Goal: Task Accomplishment & Management: Manage account settings

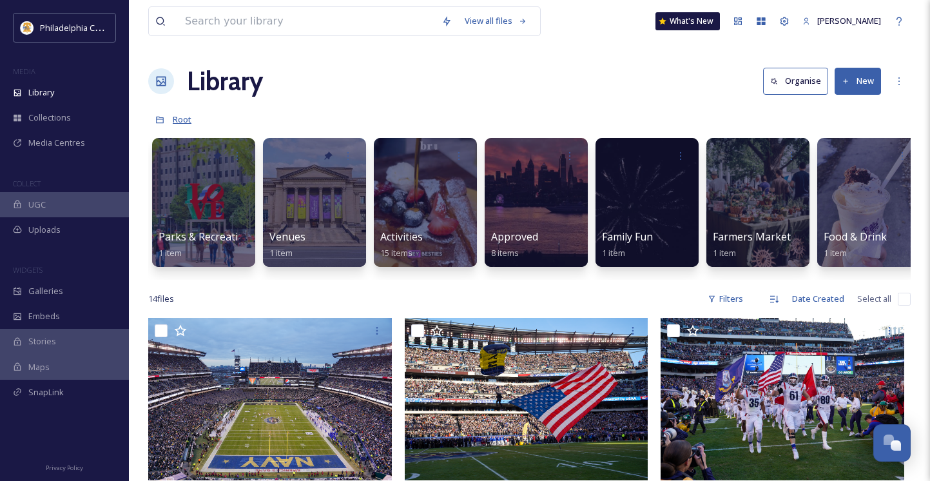
click at [175, 115] on span "Root" at bounding box center [182, 119] width 19 height 12
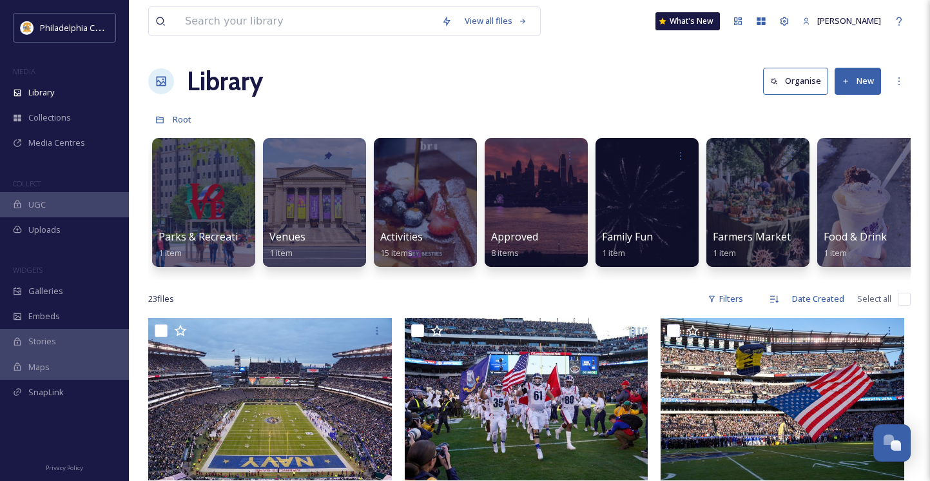
click at [869, 82] on button "New" at bounding box center [857, 81] width 46 height 26
click at [847, 159] on span "Folder" at bounding box center [843, 161] width 24 height 12
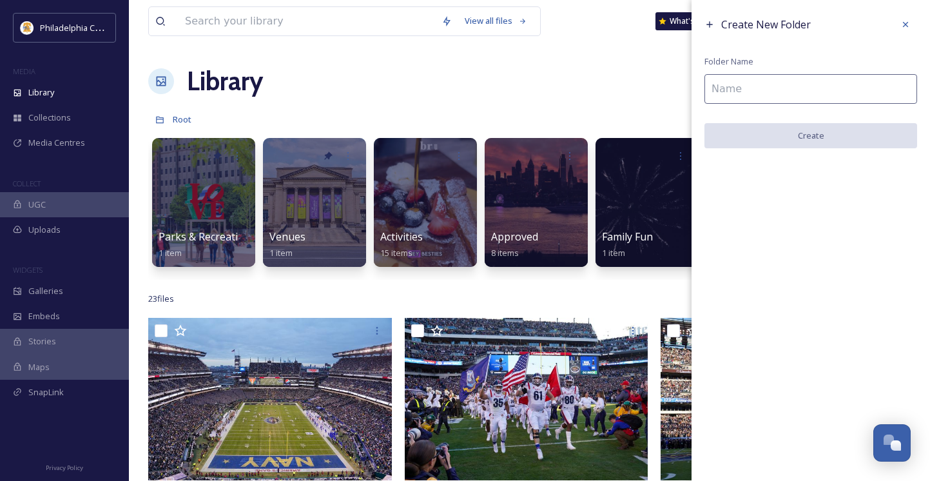
click at [771, 79] on input at bounding box center [810, 89] width 213 height 30
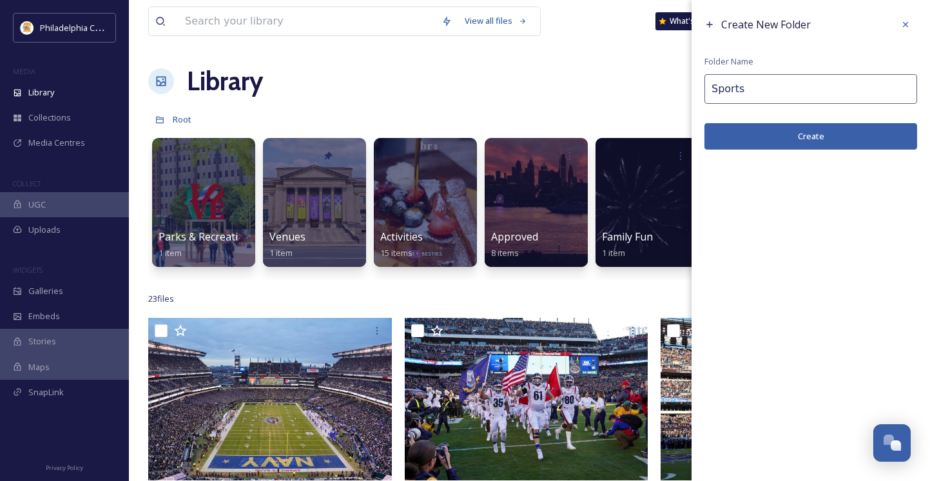
type input "Sports"
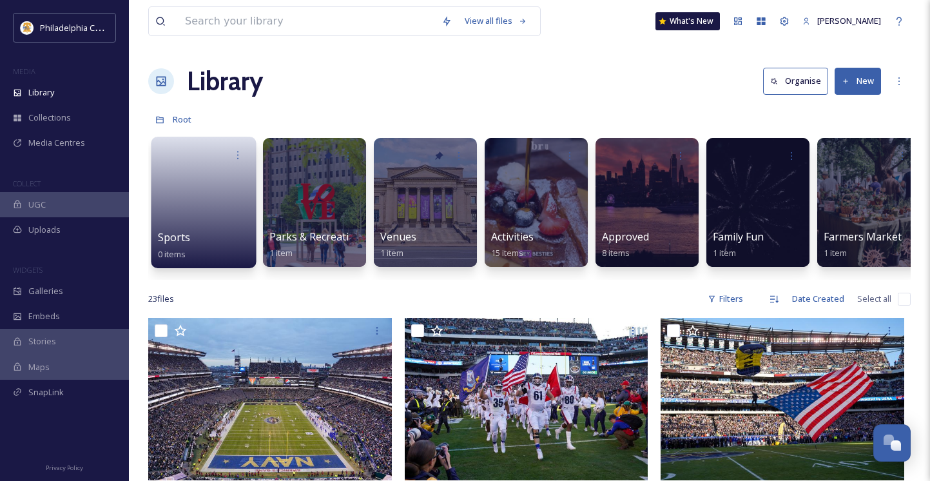
click at [200, 206] on link at bounding box center [204, 198] width 92 height 63
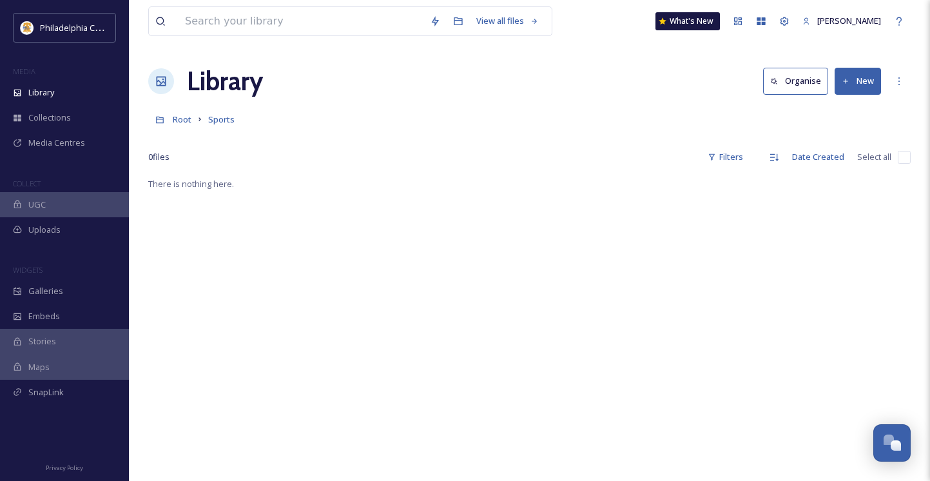
click at [856, 86] on button "New" at bounding box center [857, 81] width 46 height 26
click at [598, 124] on div "Root Sports" at bounding box center [529, 119] width 762 height 24
click at [178, 119] on span "Root" at bounding box center [182, 119] width 19 height 12
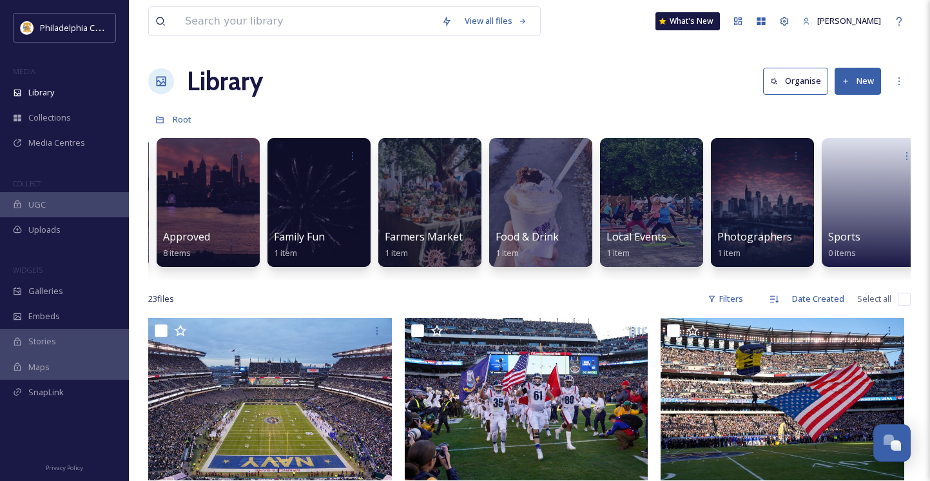
scroll to position [0, 346]
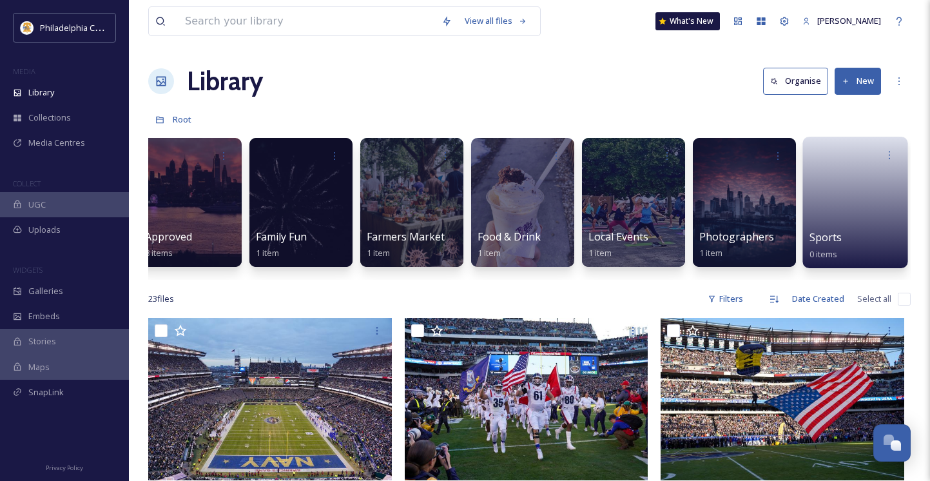
click at [838, 218] on link at bounding box center [855, 198] width 92 height 63
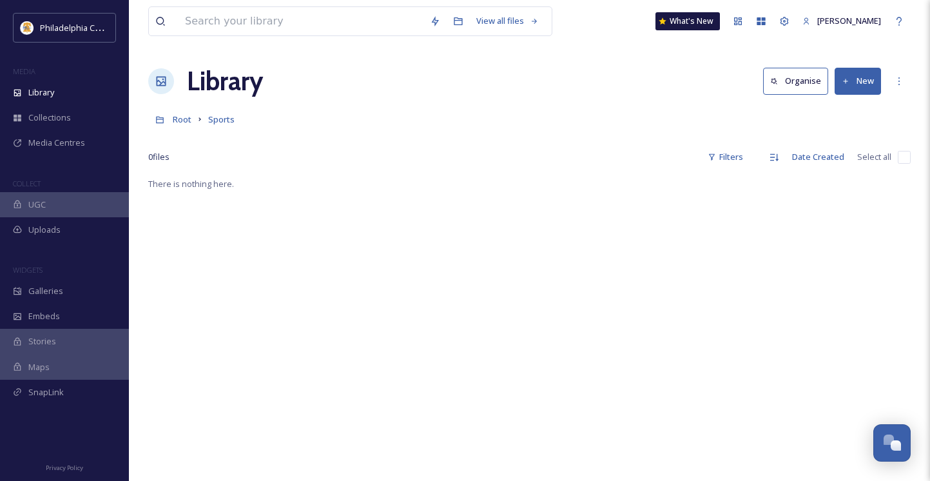
click at [849, 82] on icon at bounding box center [846, 81] width 8 height 8
click at [835, 157] on span "Folder" at bounding box center [843, 161] width 24 height 12
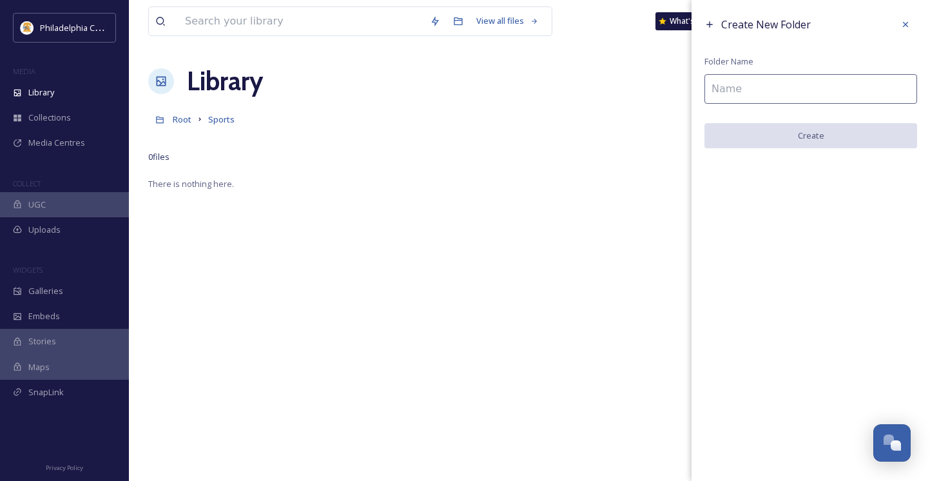
click at [783, 93] on input at bounding box center [810, 89] width 213 height 30
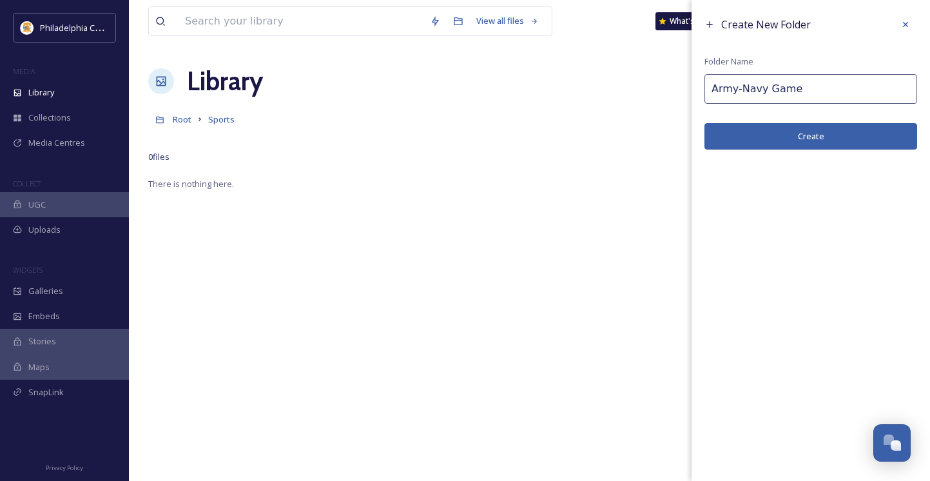
type input "Army-Navy Game"
click at [841, 137] on button "Create" at bounding box center [810, 136] width 213 height 26
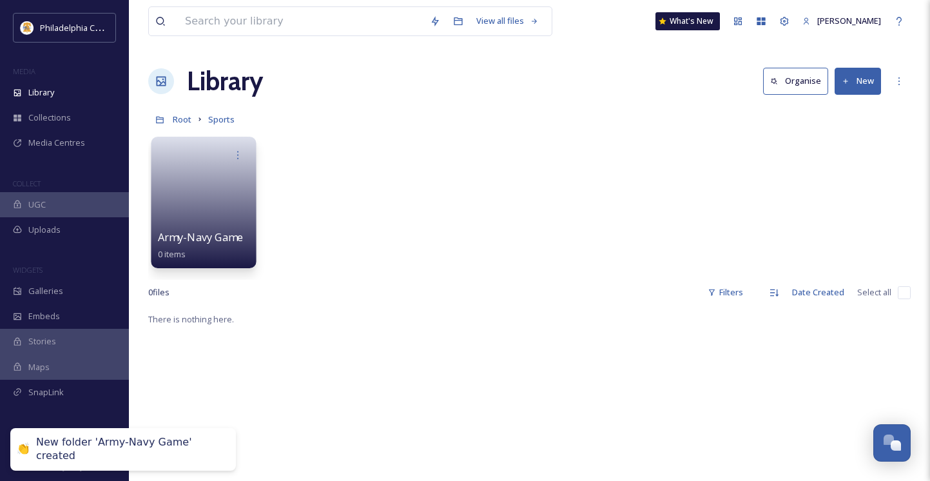
click at [211, 194] on link at bounding box center [204, 198] width 92 height 63
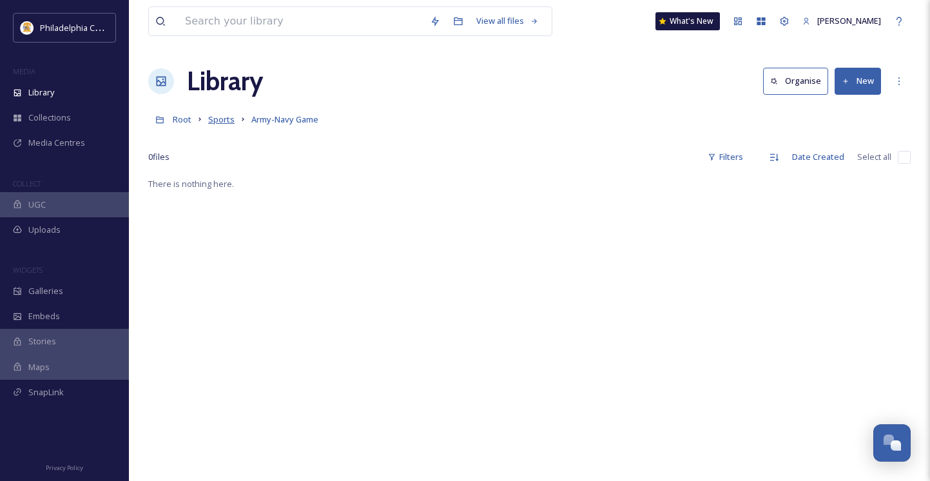
click at [226, 119] on span "Sports" at bounding box center [221, 119] width 26 height 12
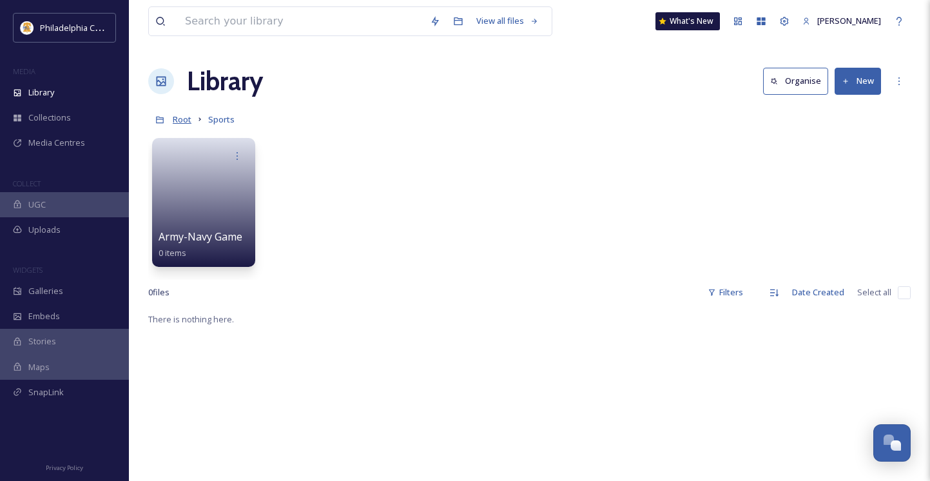
click at [182, 120] on span "Root" at bounding box center [182, 119] width 19 height 12
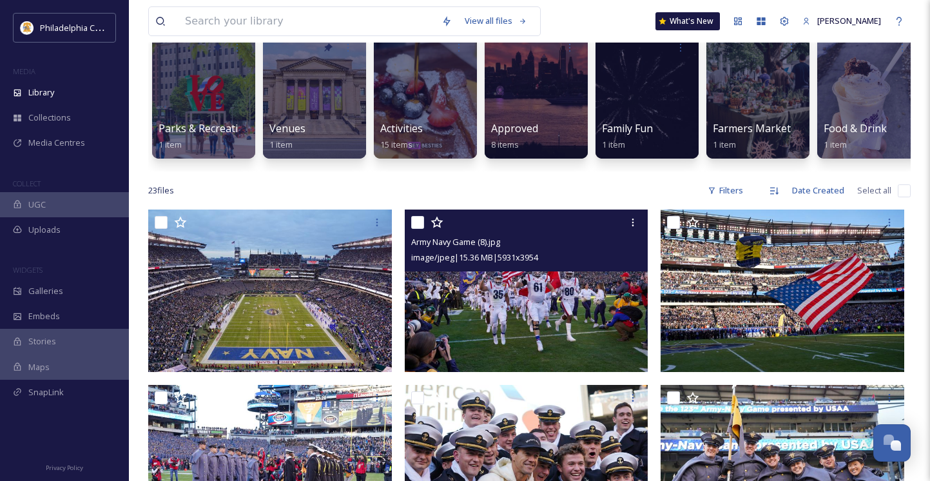
scroll to position [119, 0]
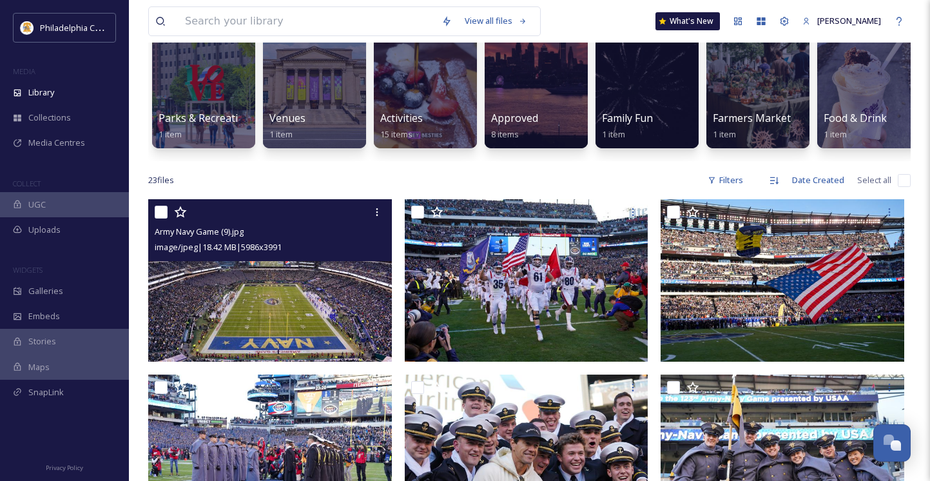
click at [162, 218] on input "checkbox" at bounding box center [161, 212] width 13 height 13
checkbox input "true"
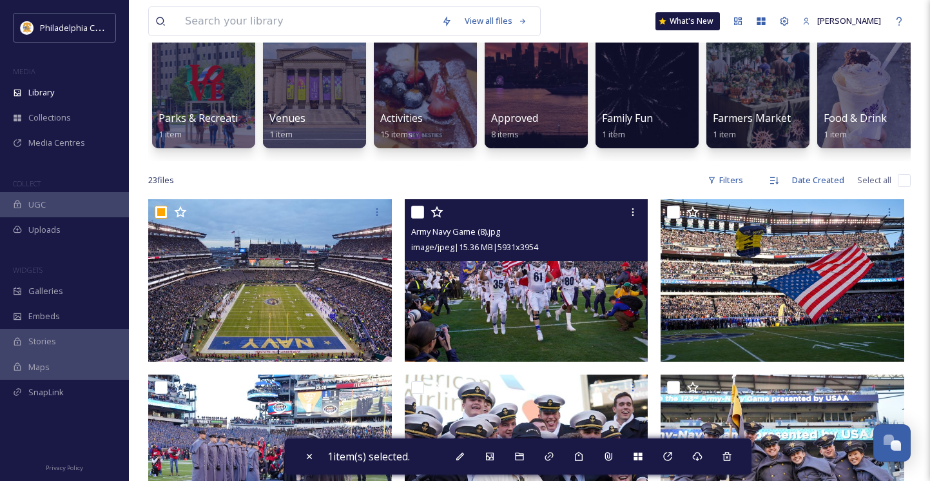
click at [408, 221] on div "Army Navy Game (8).jpg image/jpeg | 15.36 MB | 5931 x 3954" at bounding box center [527, 230] width 244 height 62
click at [419, 218] on input "checkbox" at bounding box center [417, 212] width 13 height 13
checkbox input "true"
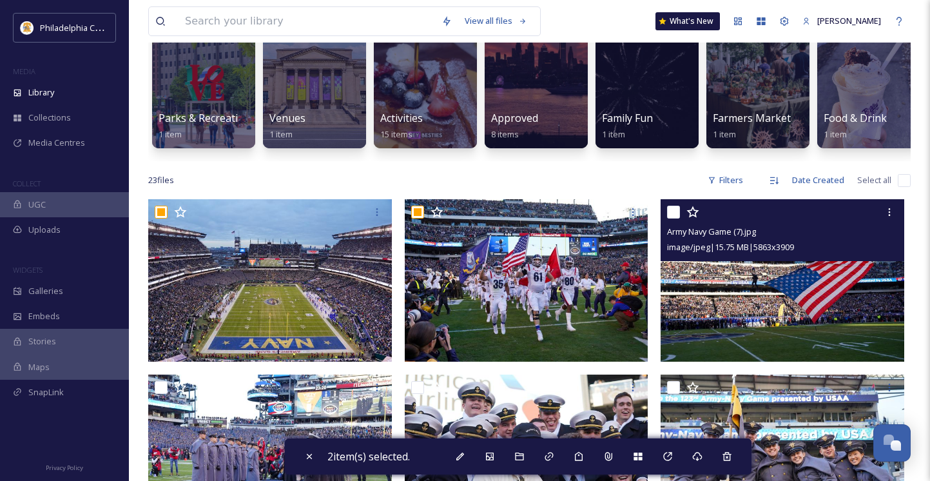
click at [677, 218] on input "checkbox" at bounding box center [673, 212] width 13 height 13
checkbox input "true"
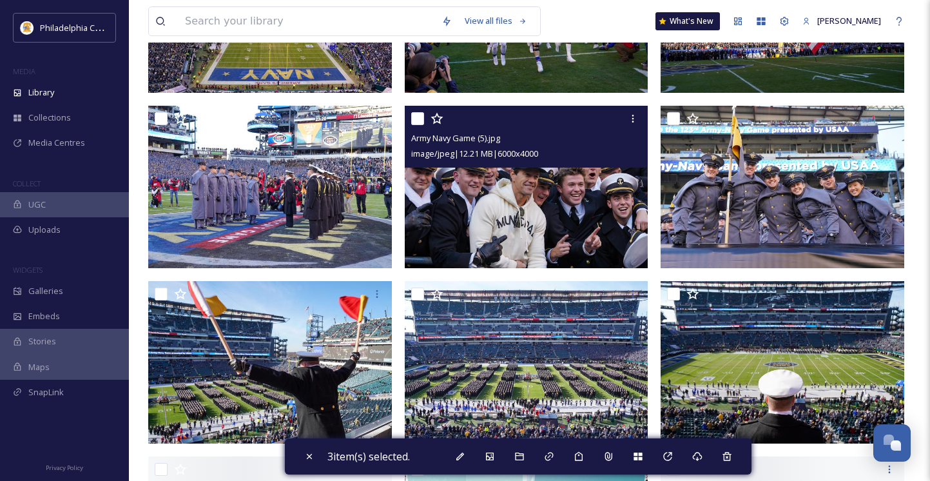
scroll to position [388, 0]
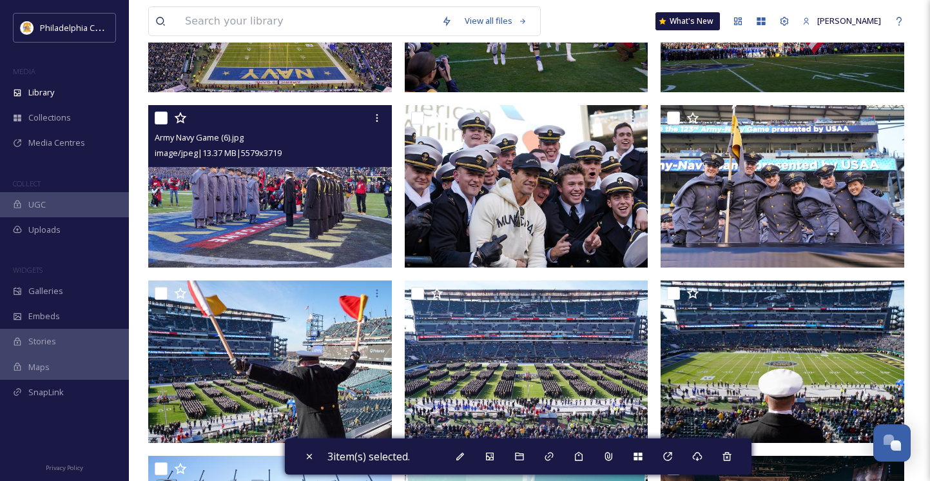
click at [162, 124] on input "checkbox" at bounding box center [161, 117] width 13 height 13
checkbox input "true"
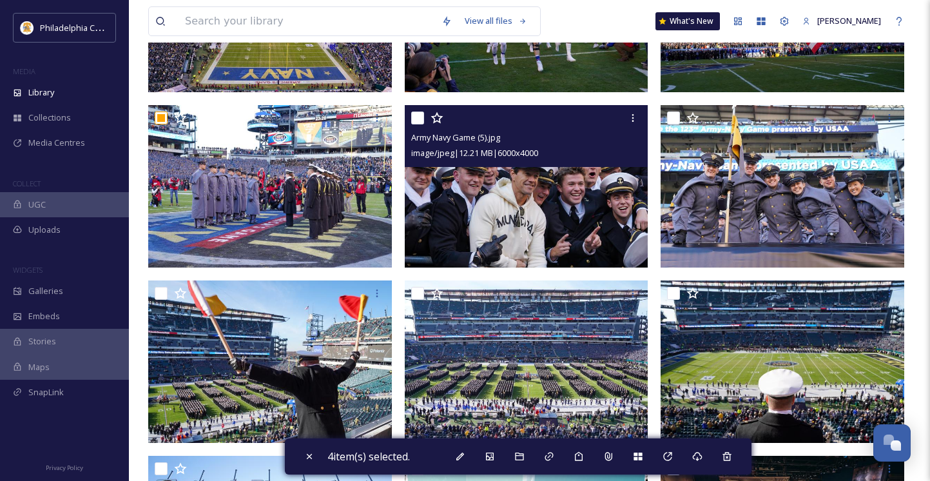
click at [414, 124] on input "checkbox" at bounding box center [417, 117] width 13 height 13
checkbox input "true"
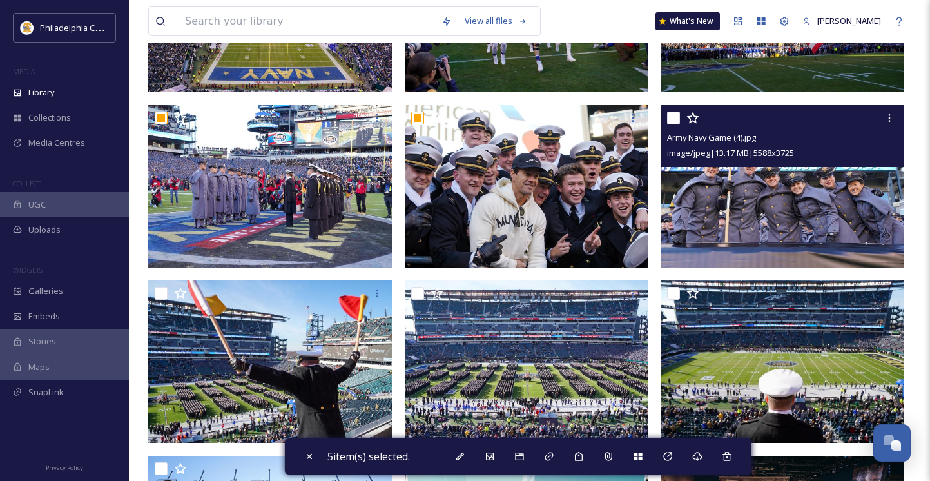
click at [677, 124] on input "checkbox" at bounding box center [673, 117] width 13 height 13
checkbox input "true"
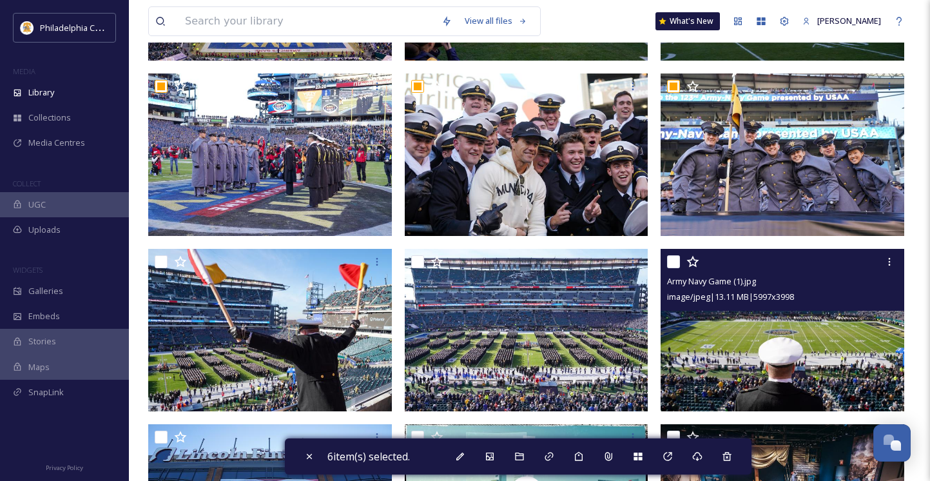
scroll to position [482, 0]
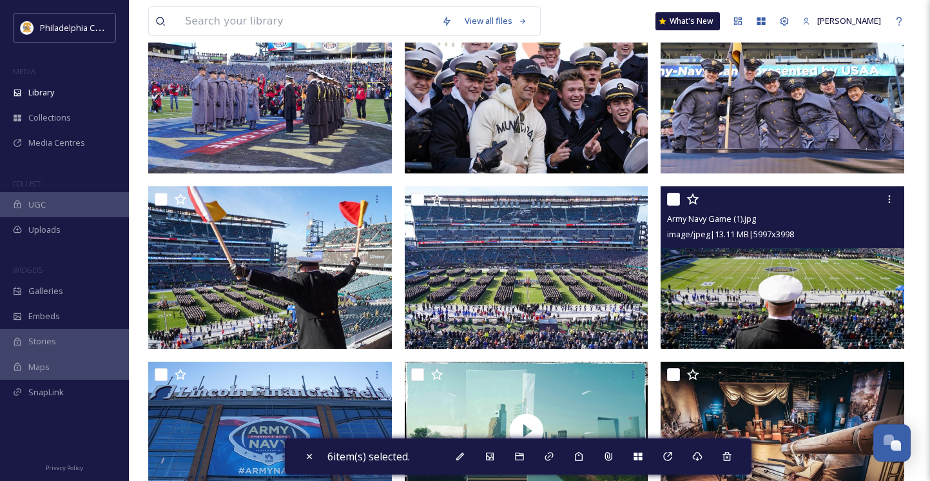
click at [675, 206] on input "checkbox" at bounding box center [673, 199] width 13 height 13
checkbox input "true"
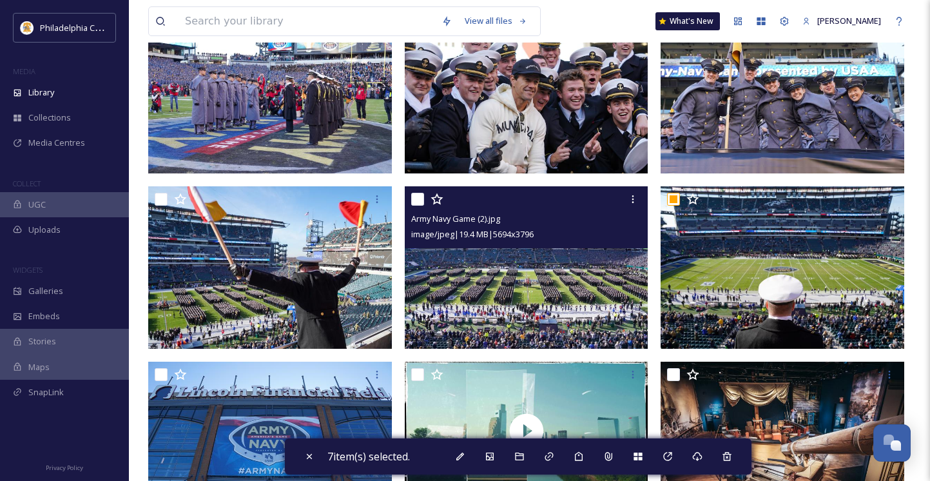
click at [416, 206] on input "checkbox" at bounding box center [417, 199] width 13 height 13
checkbox input "true"
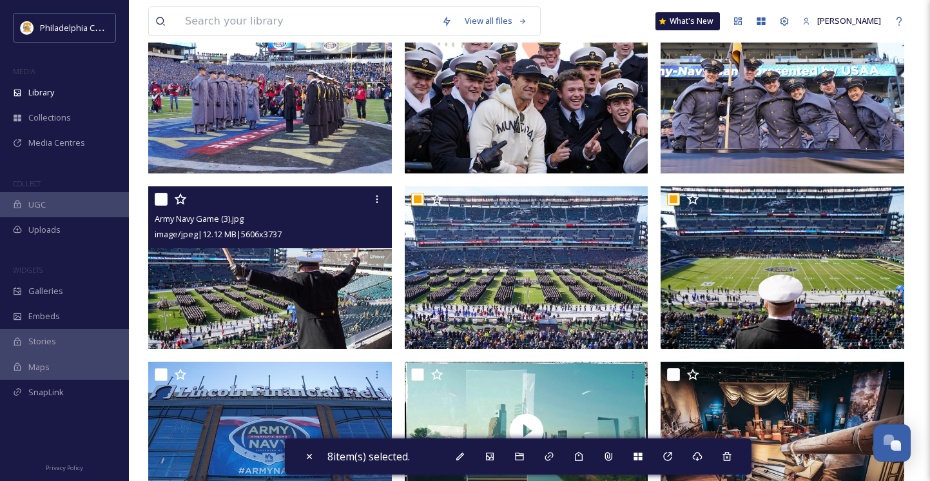
click at [165, 206] on input "checkbox" at bounding box center [161, 199] width 13 height 13
checkbox input "true"
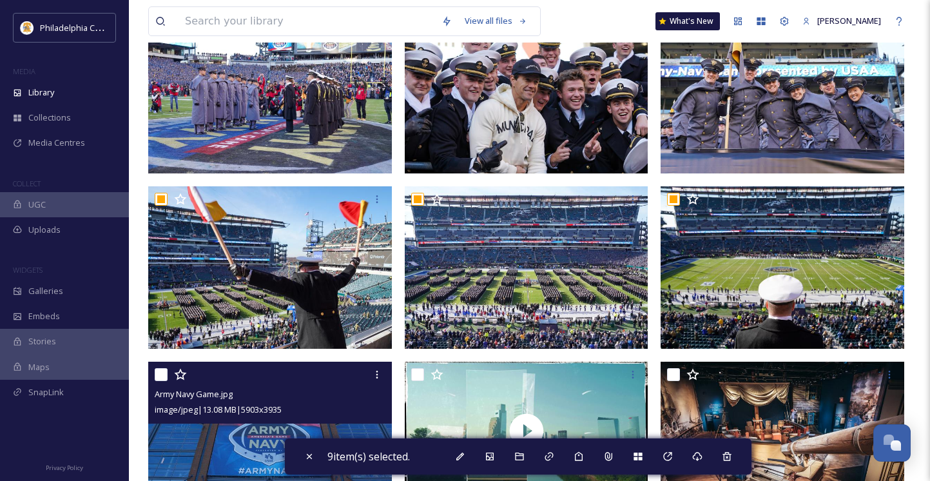
click at [158, 380] on input "checkbox" at bounding box center [161, 374] width 13 height 13
checkbox input "true"
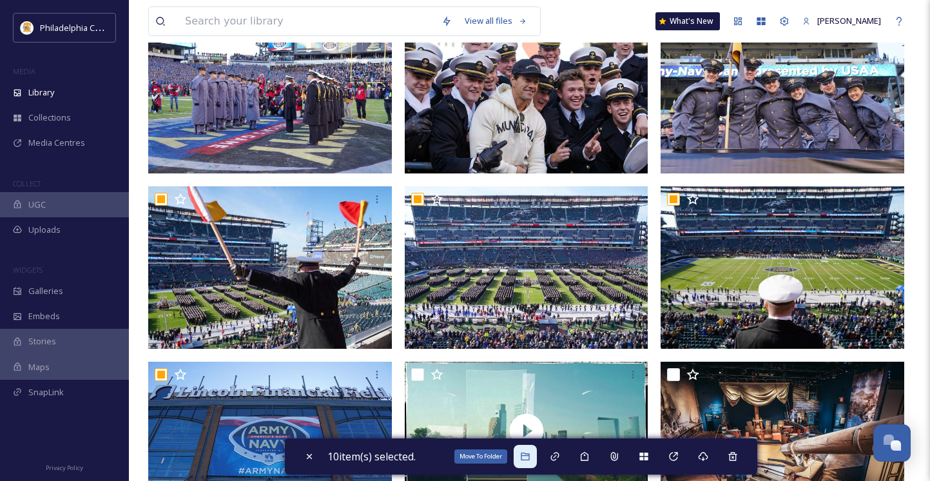
click at [530, 457] on icon at bounding box center [525, 456] width 10 height 10
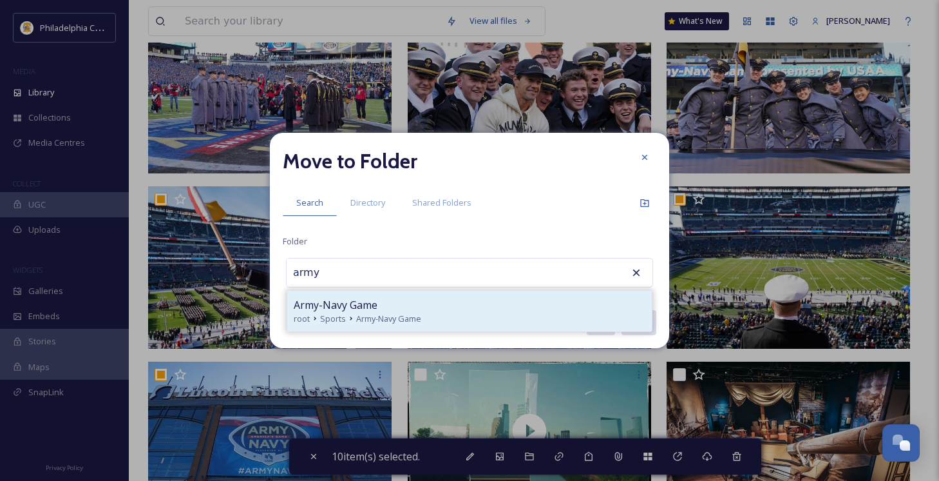
click at [388, 300] on div "Army-Navy Game" at bounding box center [470, 304] width 352 height 15
type input "Army-Navy Game"
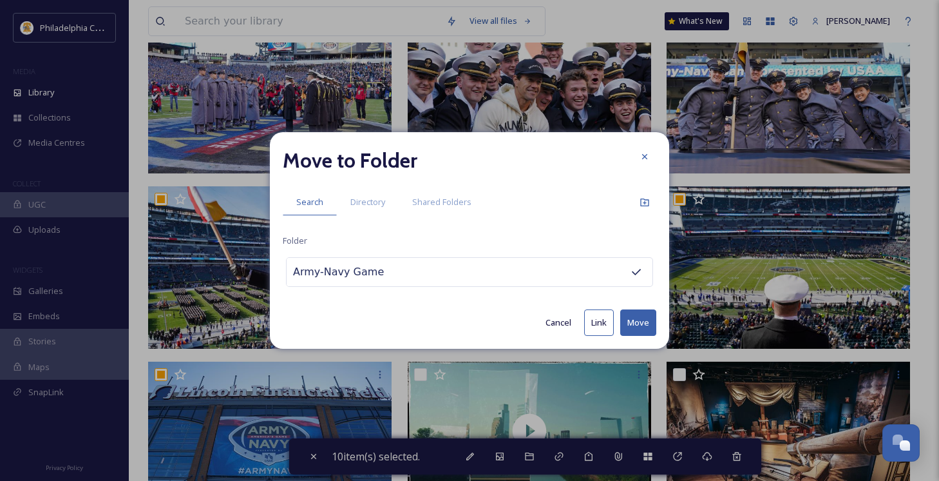
click at [636, 323] on button "Move" at bounding box center [639, 322] width 36 height 26
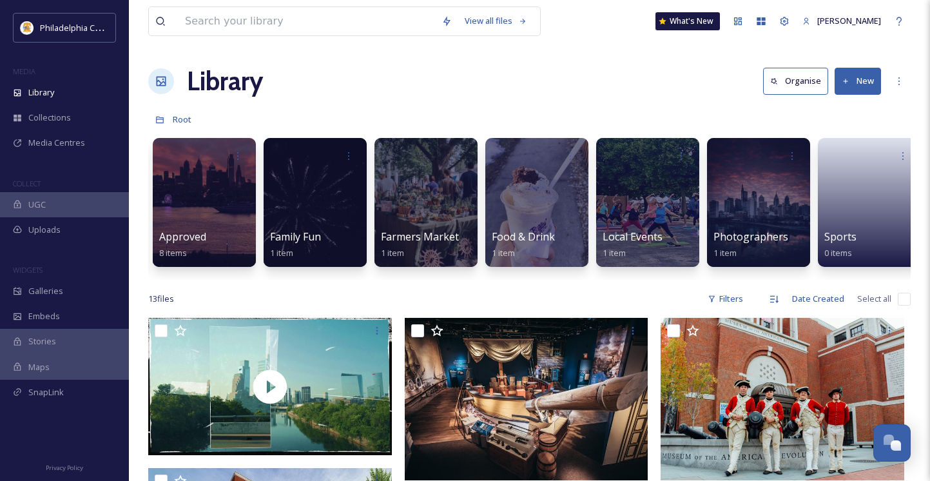
scroll to position [0, 346]
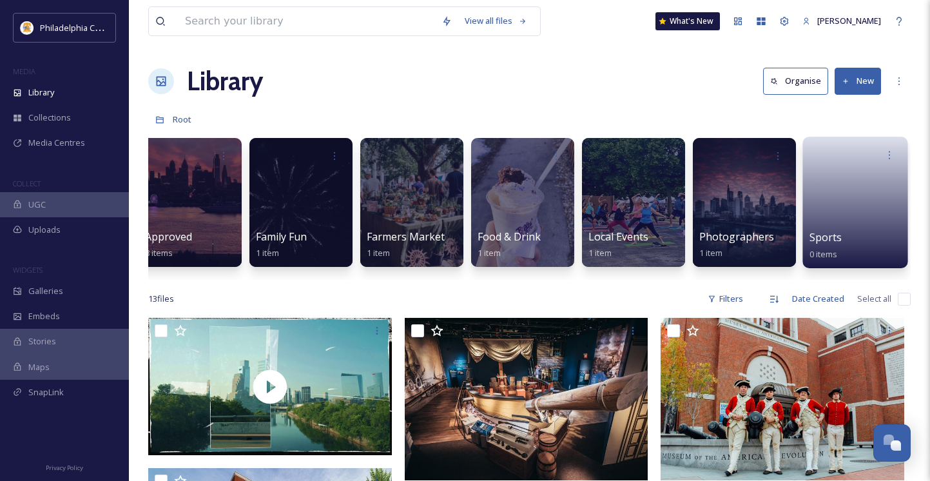
click at [857, 245] on div "Sports 0 items" at bounding box center [855, 245] width 92 height 32
click at [831, 236] on span "Sports" at bounding box center [825, 237] width 33 height 14
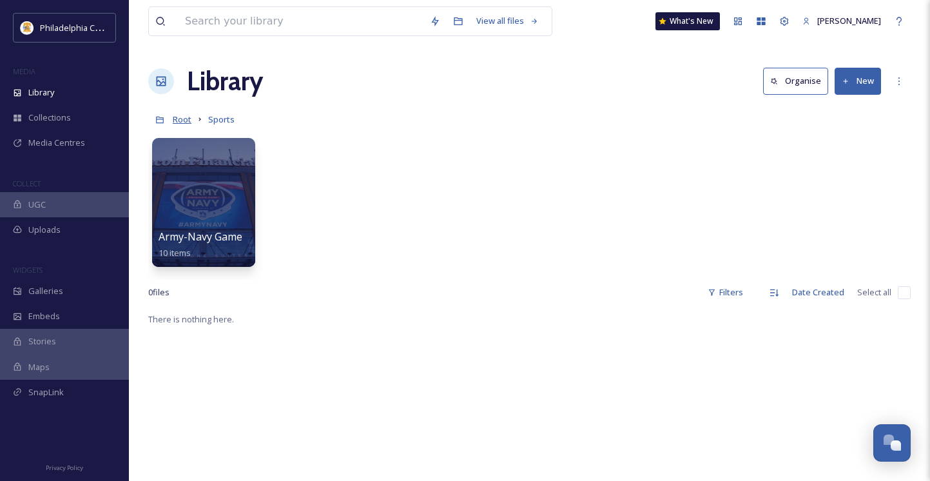
click at [184, 119] on span "Root" at bounding box center [182, 119] width 19 height 12
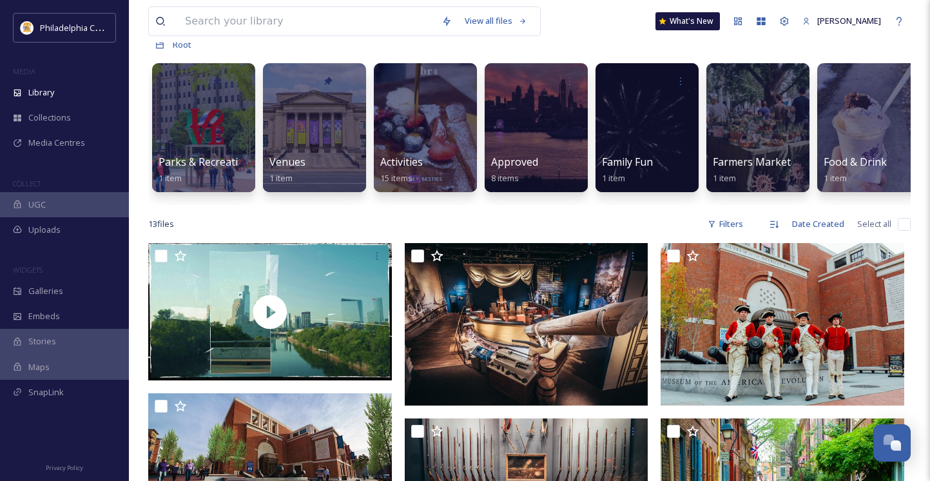
scroll to position [81, 0]
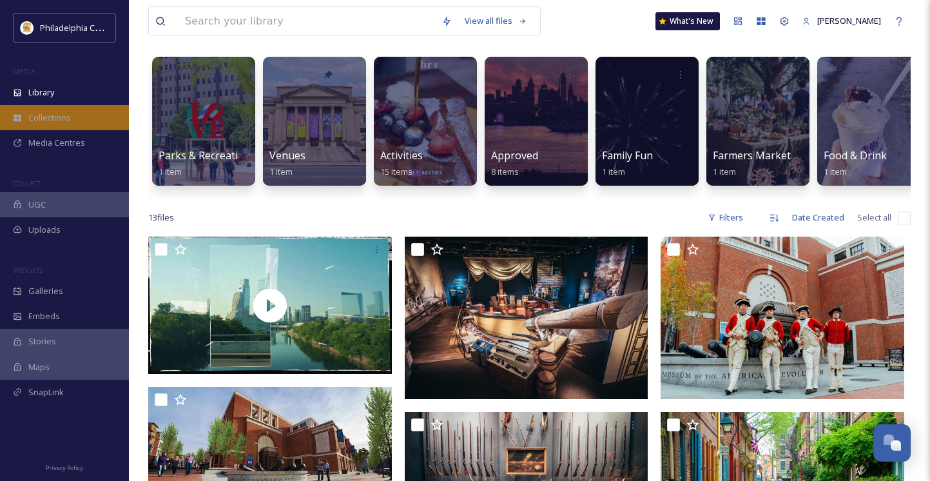
click at [57, 120] on span "Collections" at bounding box center [49, 117] width 43 height 12
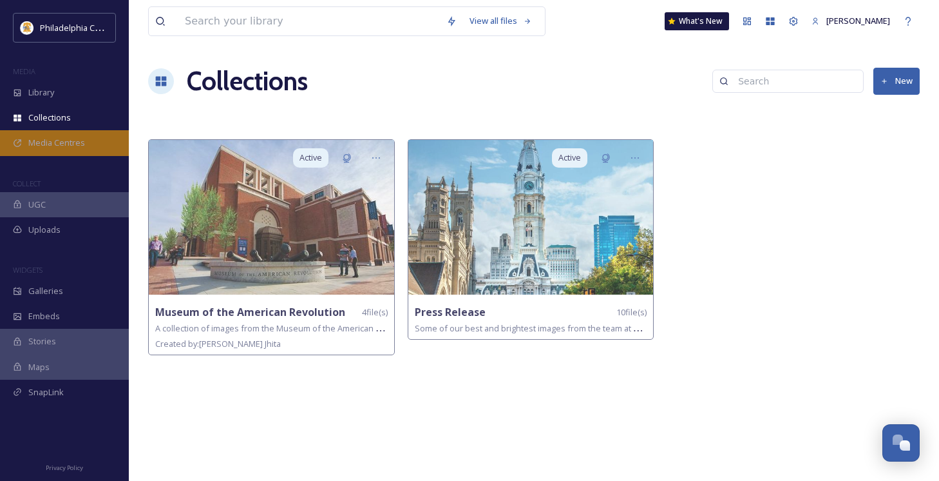
click at [82, 137] on span "Media Centres" at bounding box center [56, 143] width 57 height 12
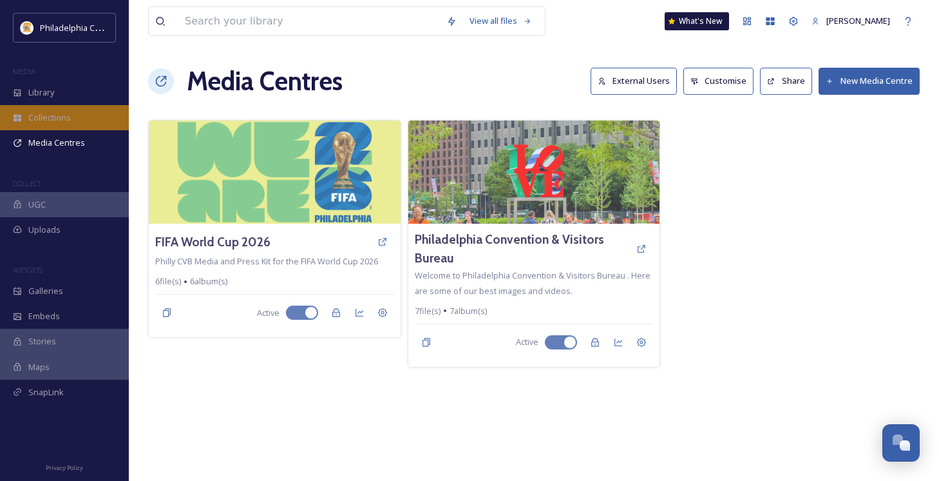
click at [54, 107] on div "Collections" at bounding box center [64, 117] width 129 height 25
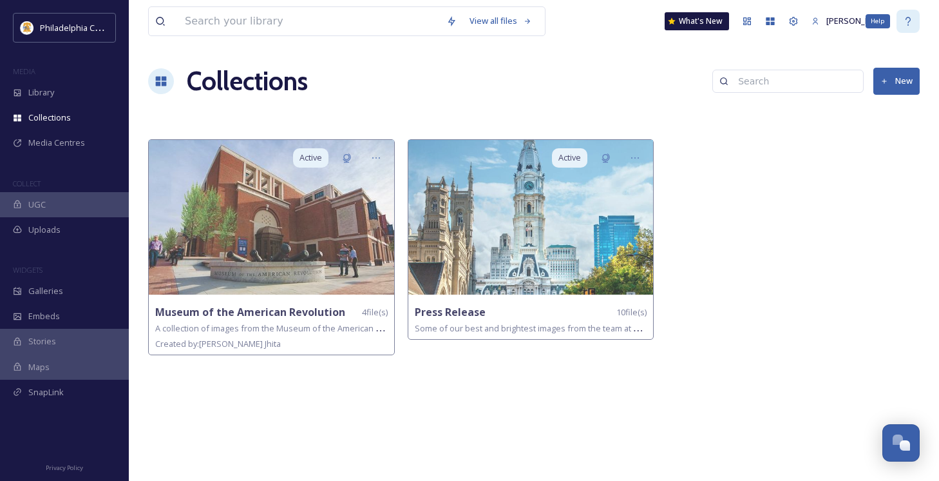
click at [903, 22] on icon at bounding box center [908, 21] width 10 height 10
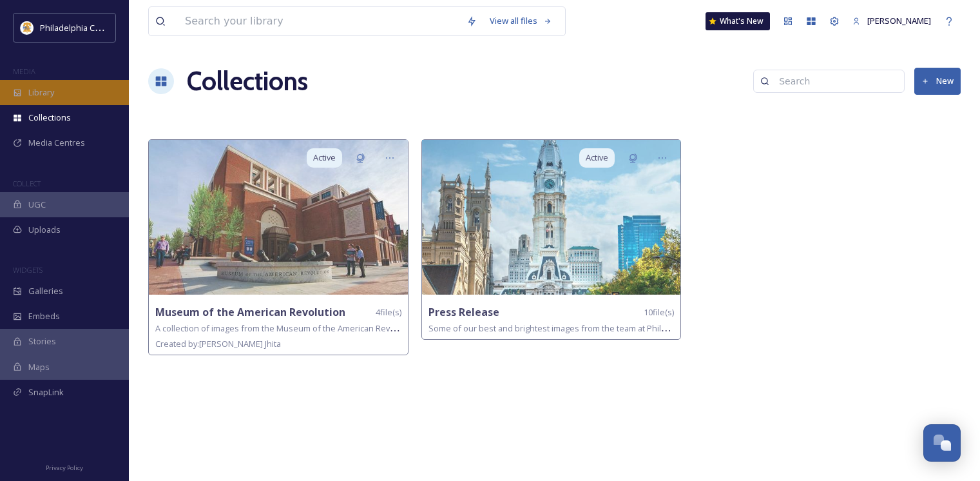
click at [44, 86] on span "Library" at bounding box center [41, 92] width 26 height 12
